Goal: Task Accomplishment & Management: Manage account settings

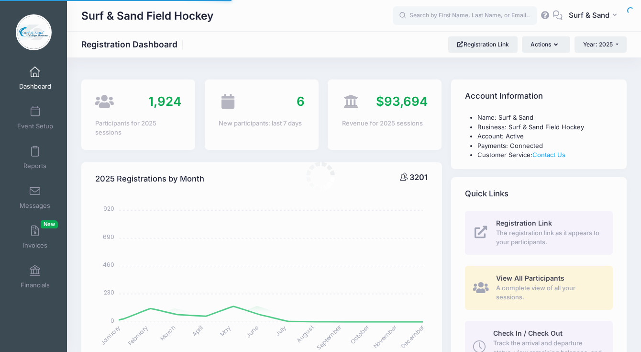
select select
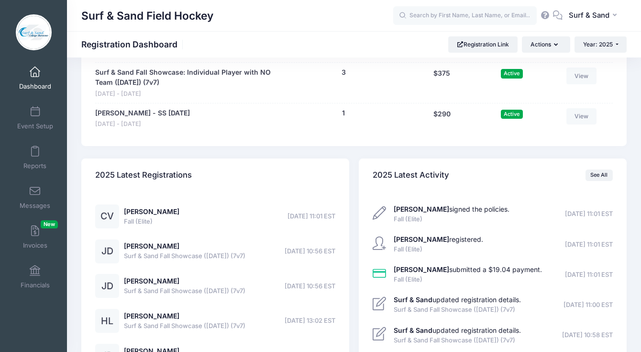
scroll to position [2083, 0]
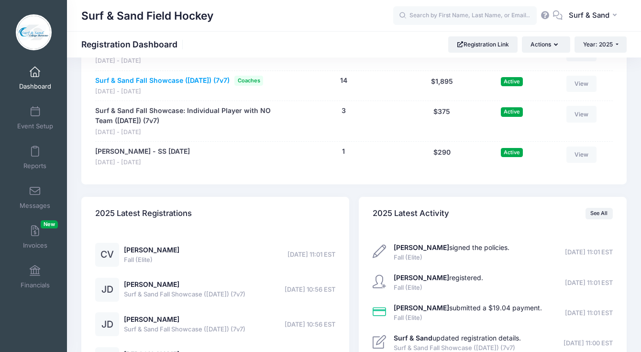
click at [209, 86] on link "Surf & Sand Fall Showcase ([DATE]) (7v7)" at bounding box center [162, 81] width 134 height 10
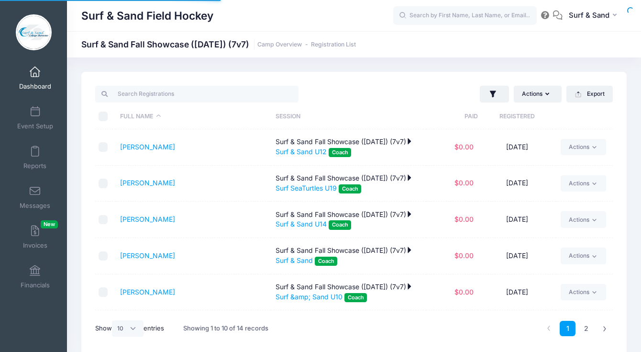
select select "10"
click at [495, 99] on icon "button" at bounding box center [493, 94] width 10 height 10
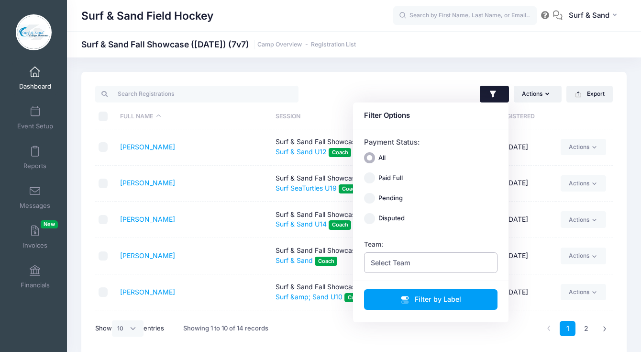
click at [424, 262] on span "Select Team" at bounding box center [431, 262] width 134 height 21
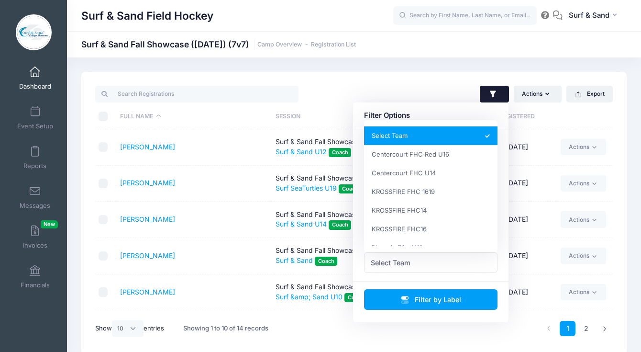
click at [457, 62] on div "Surf & Sand Field Hockey Surf & Sand Fall Showcase (Nov 16, 2025) (7v7) Camp Ov…" at bounding box center [354, 213] width 574 height 312
